Goal: Information Seeking & Learning: Learn about a topic

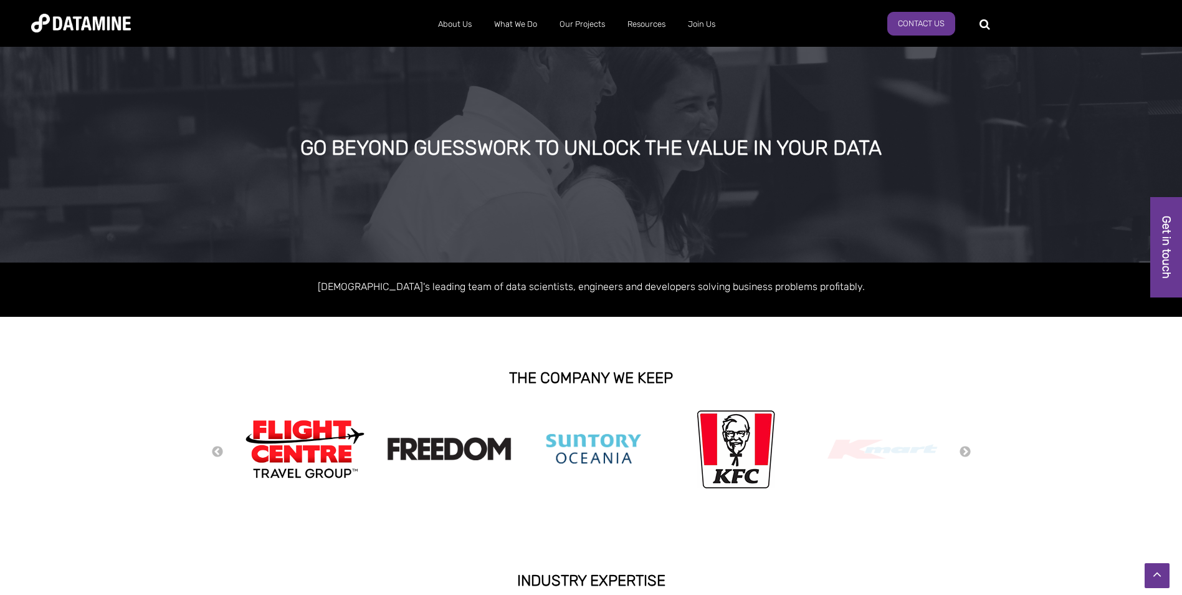
scroll to position [291, 0]
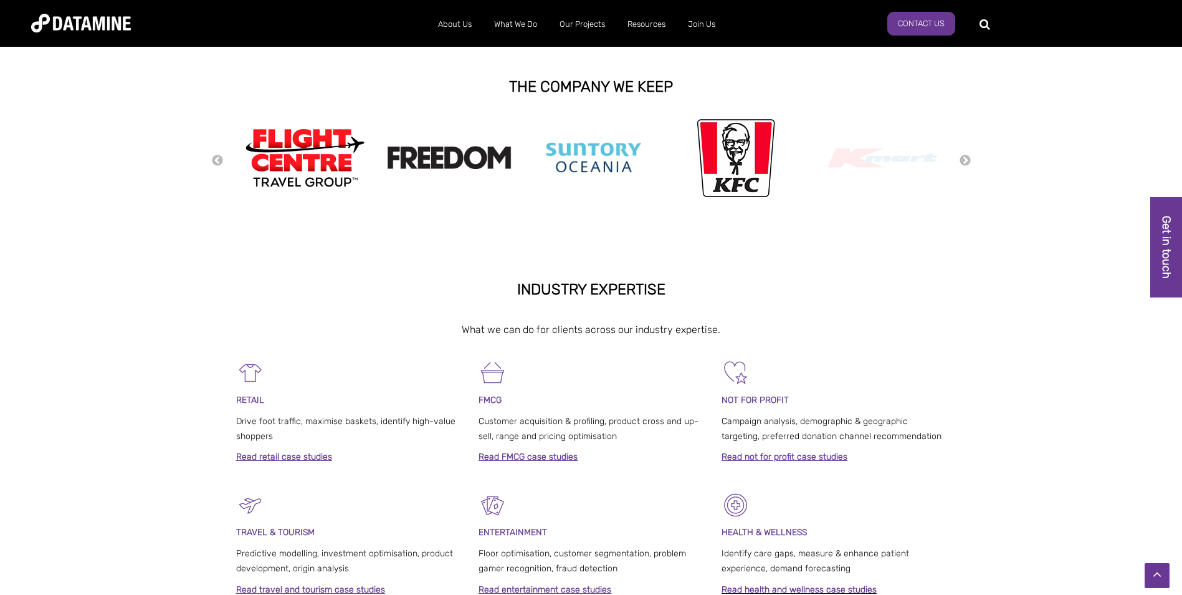
click at [968, 158] on button "Next" at bounding box center [965, 161] width 12 height 14
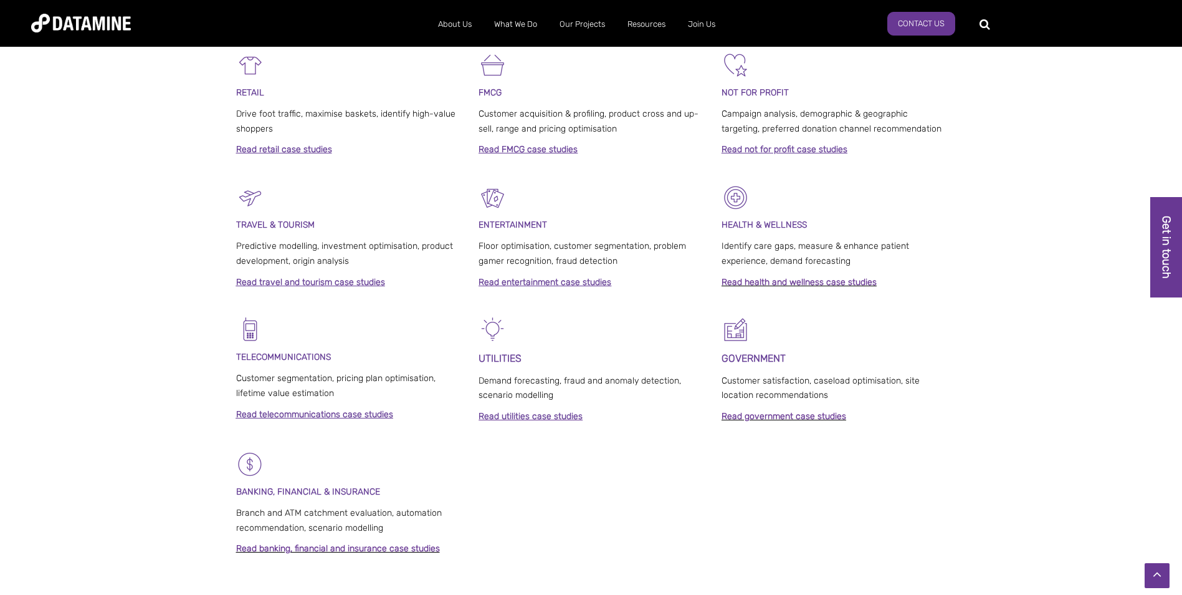
scroll to position [0, 0]
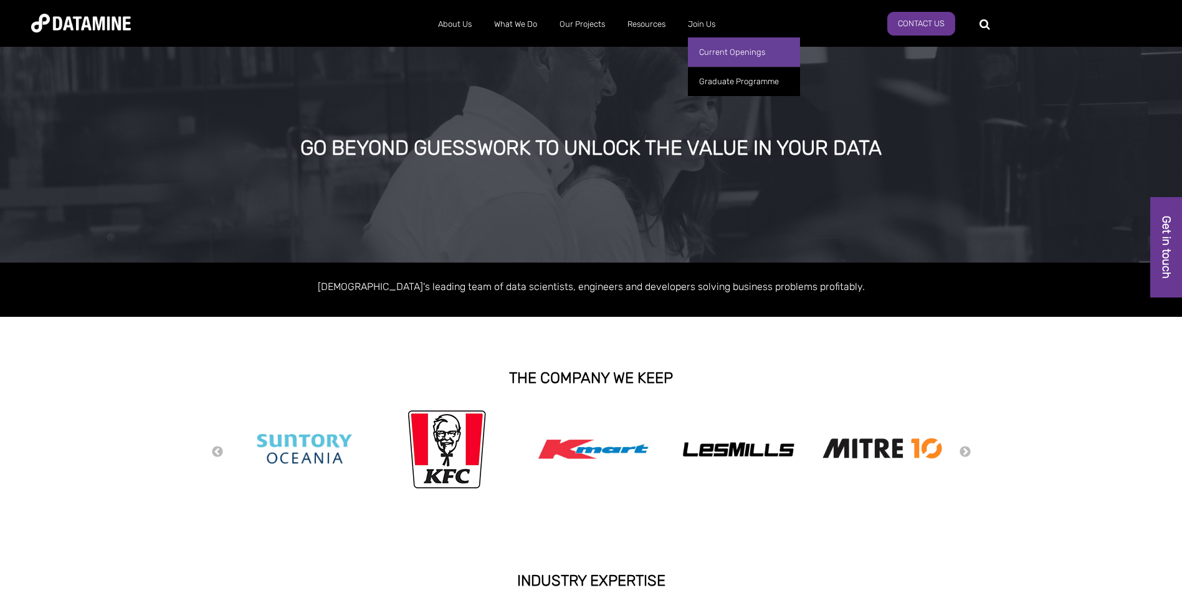
click at [725, 53] on link "Current Openings" at bounding box center [744, 51] width 112 height 29
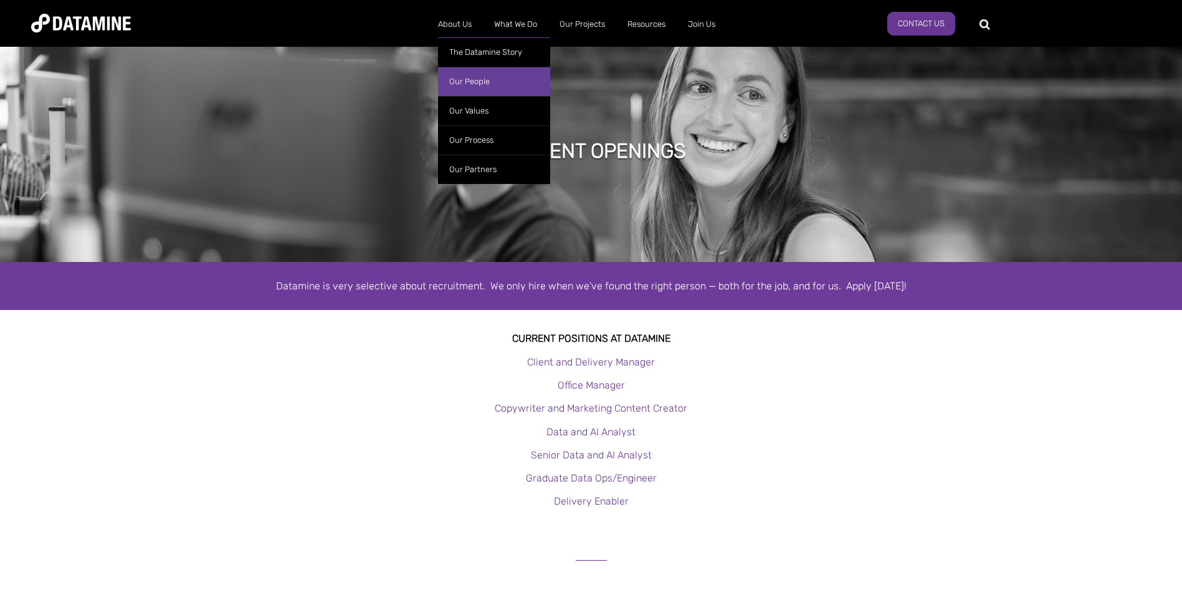
click at [463, 80] on link "Our People" at bounding box center [494, 81] width 112 height 29
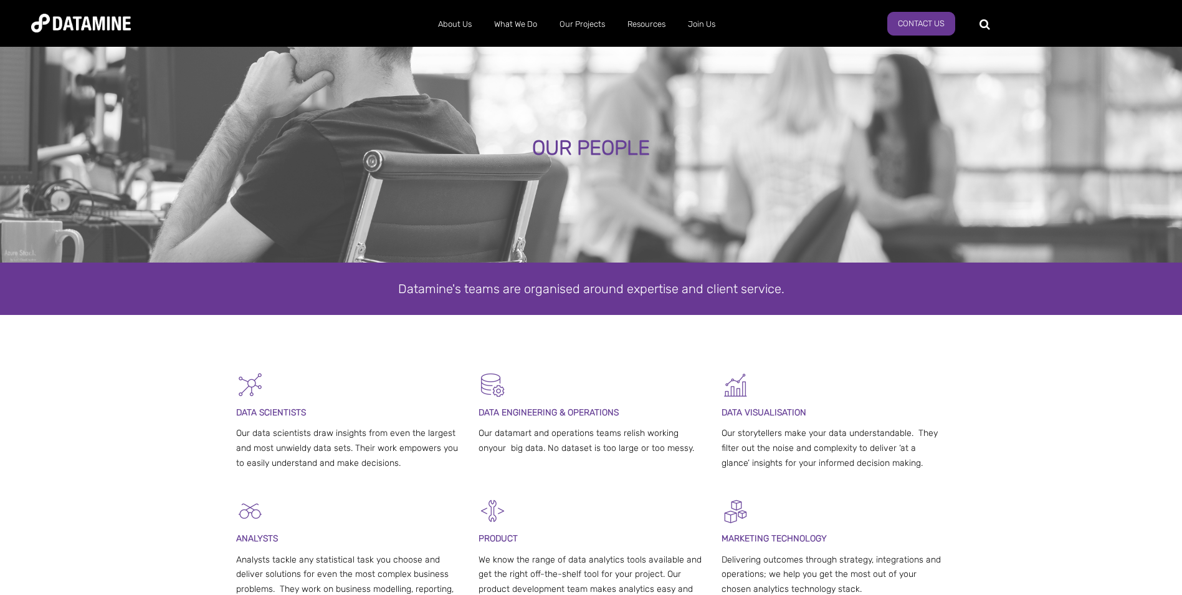
click at [65, 406] on div "DATA SCIENTISTS Our data scientists draw insights from even the largest and mos…" at bounding box center [591, 434] width 1182 height 126
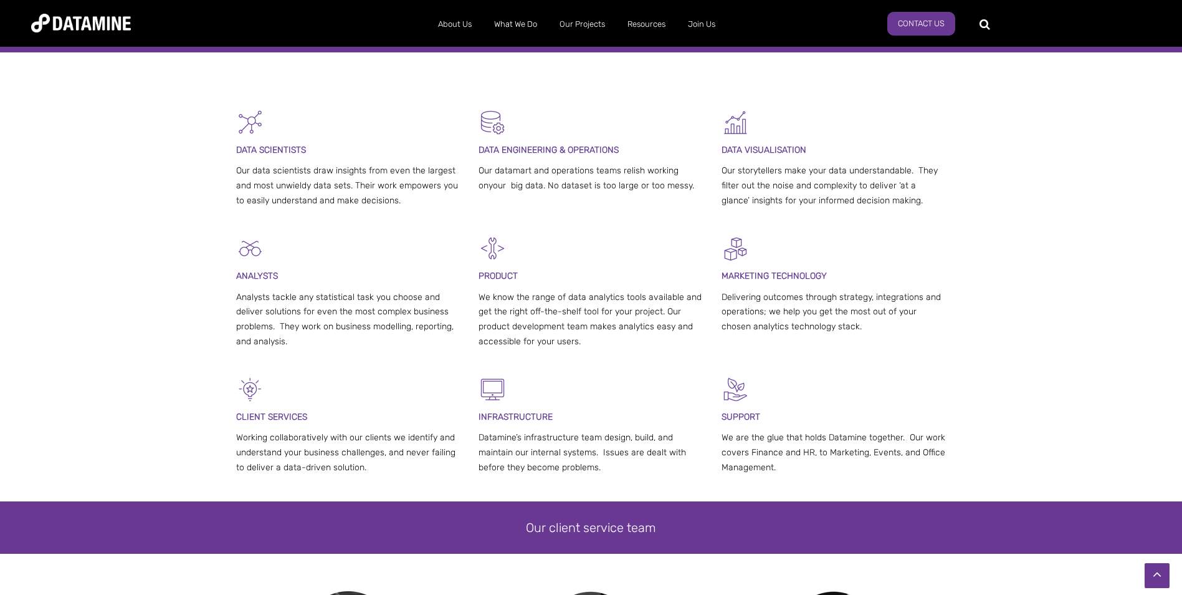
scroll to position [291, 0]
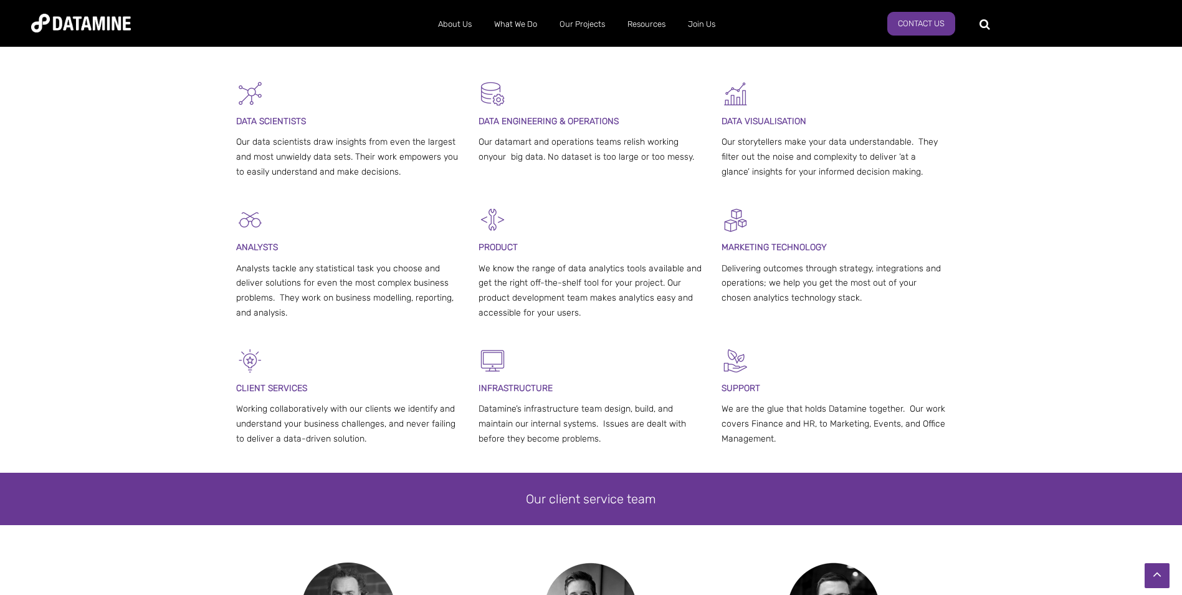
drag, startPoint x: 615, startPoint y: 433, endPoint x: 489, endPoint y: 410, distance: 127.4
click at [489, 410] on p "Datamine’s infrastructure team design, build, and maintain our internal systems…" at bounding box center [591, 423] width 225 height 44
drag, startPoint x: 489, startPoint y: 410, endPoint x: 645, endPoint y: 424, distance: 156.5
click at [645, 424] on p "Datamine’s infrastructure team design, build, and maintain our internal systems…" at bounding box center [591, 423] width 225 height 44
click at [625, 435] on p "Datamine’s infrastructure team design, build, and maintain our internal systems…" at bounding box center [591, 423] width 225 height 44
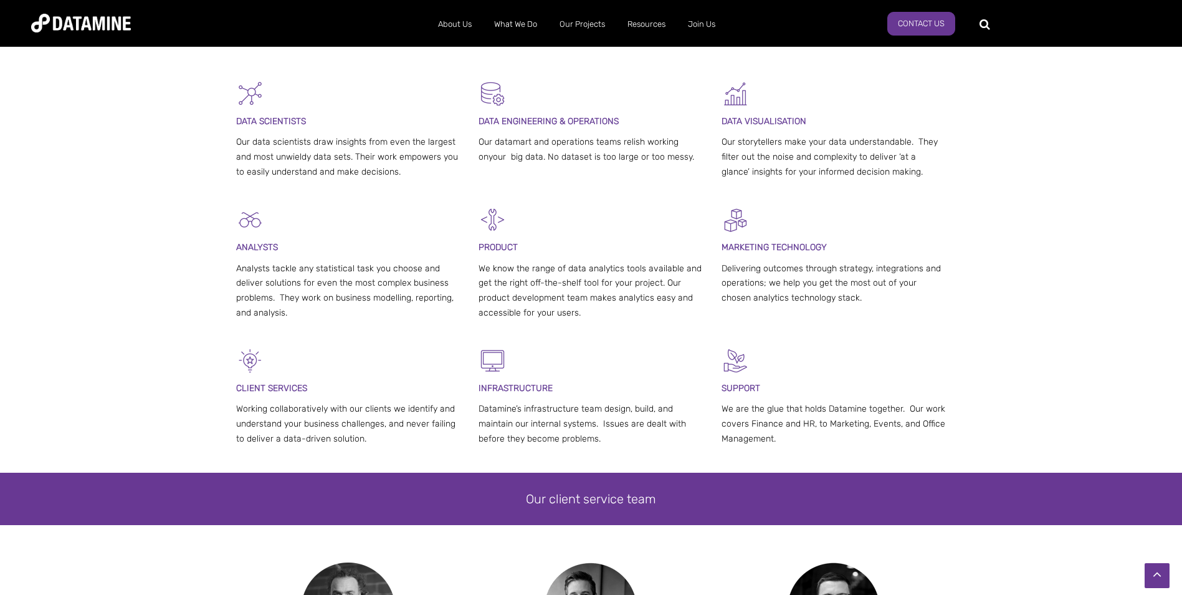
click at [612, 437] on p "Datamine’s infrastructure team design, build, and maintain our internal systems…" at bounding box center [591, 423] width 225 height 44
drag, startPoint x: 780, startPoint y: 437, endPoint x: 718, endPoint y: 412, distance: 66.6
click at [718, 412] on div "CLI ENT SERVICES Working collaboratively with our clients we identify and under…" at bounding box center [591, 410] width 711 height 126
drag, startPoint x: 718, startPoint y: 412, endPoint x: 797, endPoint y: 436, distance: 82.2
click at [797, 436] on p "We are the glue that holds Datamine together. Our work covers Finance and HR, t…" at bounding box center [834, 423] width 225 height 44
